Goal: Task Accomplishment & Management: Use online tool/utility

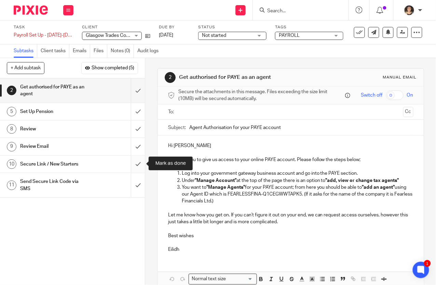
click at [139, 162] on input "submit" at bounding box center [72, 164] width 145 height 17
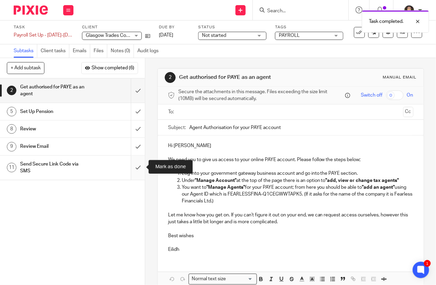
click at [140, 166] on input "submit" at bounding box center [72, 168] width 145 height 24
